Goal: Complete application form

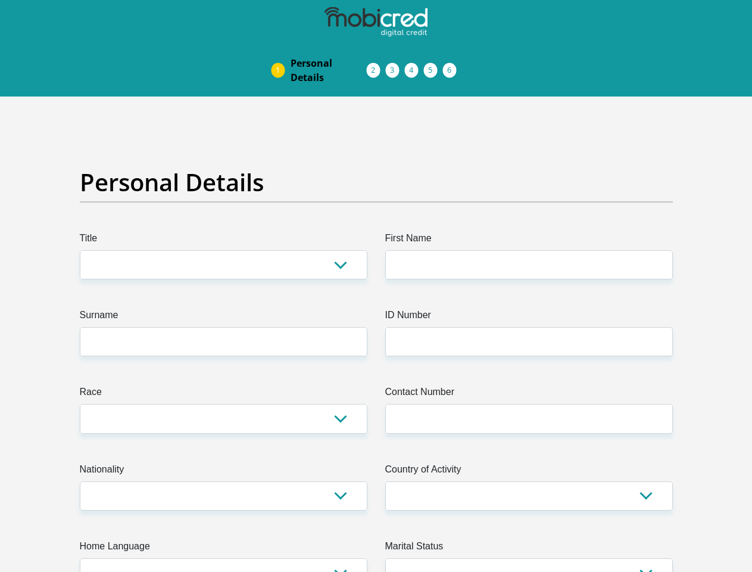
click at [0, 0] on img at bounding box center [0, 0] width 0 height 0
click at [281, 51] on link "Personal Details" at bounding box center [328, 70] width 95 height 38
click at [376, 65] on link "Acceptance of Services" at bounding box center [385, 70] width 19 height 10
click at [0, 0] on span "Documents" at bounding box center [0, 0] width 0 height 0
click at [433, 65] on link "Debicheck Mandate" at bounding box center [423, 70] width 19 height 10
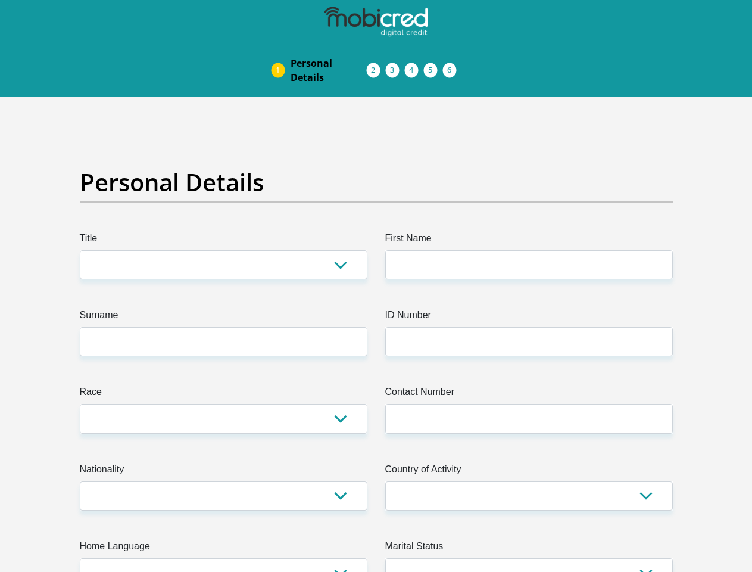
click at [453, 65] on link "Curata Authentication" at bounding box center [442, 70] width 19 height 10
click at [472, 65] on link "Pre Agreement Signoff" at bounding box center [462, 70] width 19 height 10
